Goal: Task Accomplishment & Management: Manage account settings

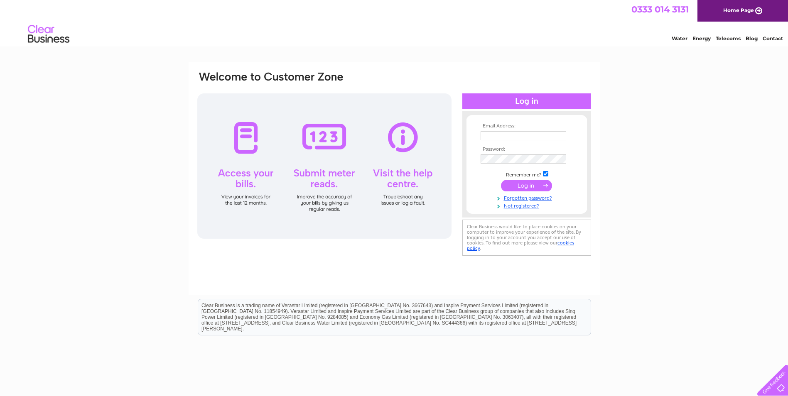
type input "kevansgs@sky.com"
click at [521, 184] on input "submit" at bounding box center [526, 186] width 51 height 12
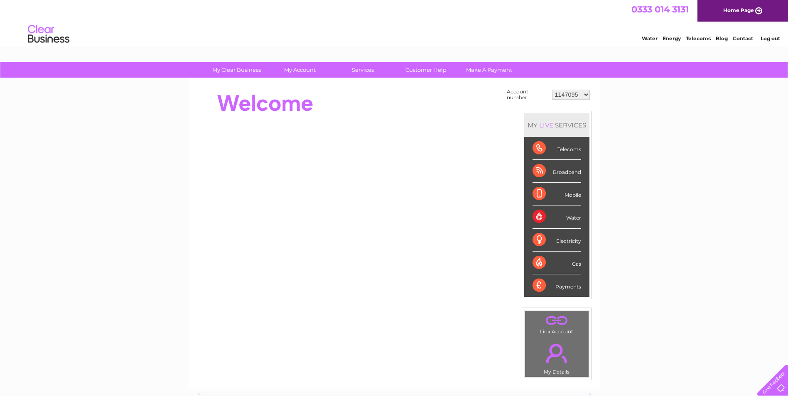
click at [568, 97] on select "1147095 30289315" at bounding box center [571, 95] width 38 height 10
select select "30289315"
click at [552, 90] on select "1147095 30289315" at bounding box center [571, 95] width 38 height 10
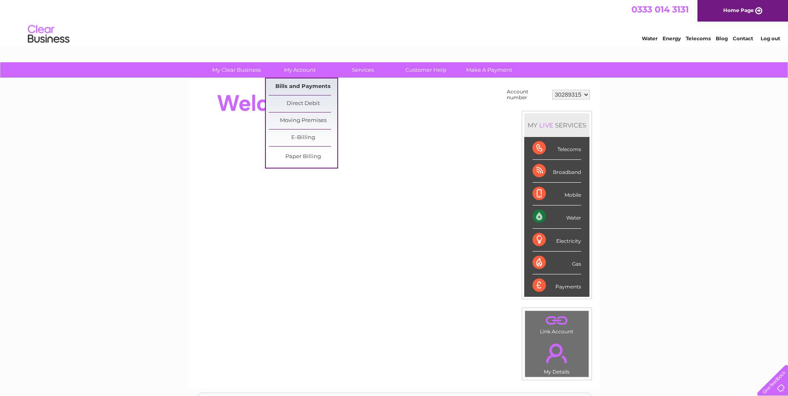
click at [295, 85] on link "Bills and Payments" at bounding box center [303, 87] width 69 height 17
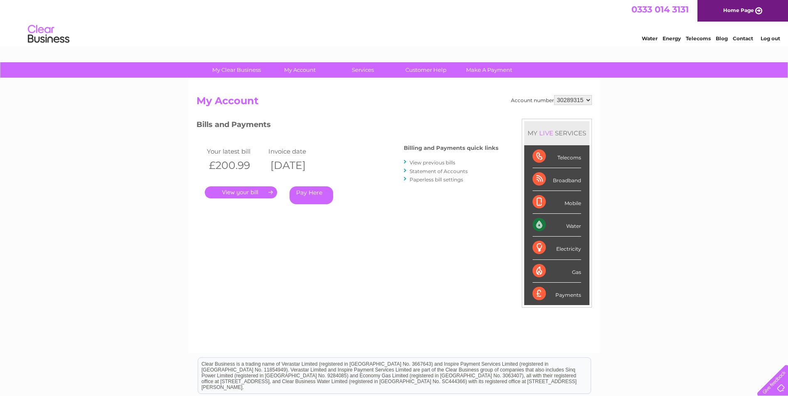
click at [258, 189] on link "." at bounding box center [241, 193] width 72 height 12
